Goal: Use online tool/utility: Utilize a website feature to perform a specific function

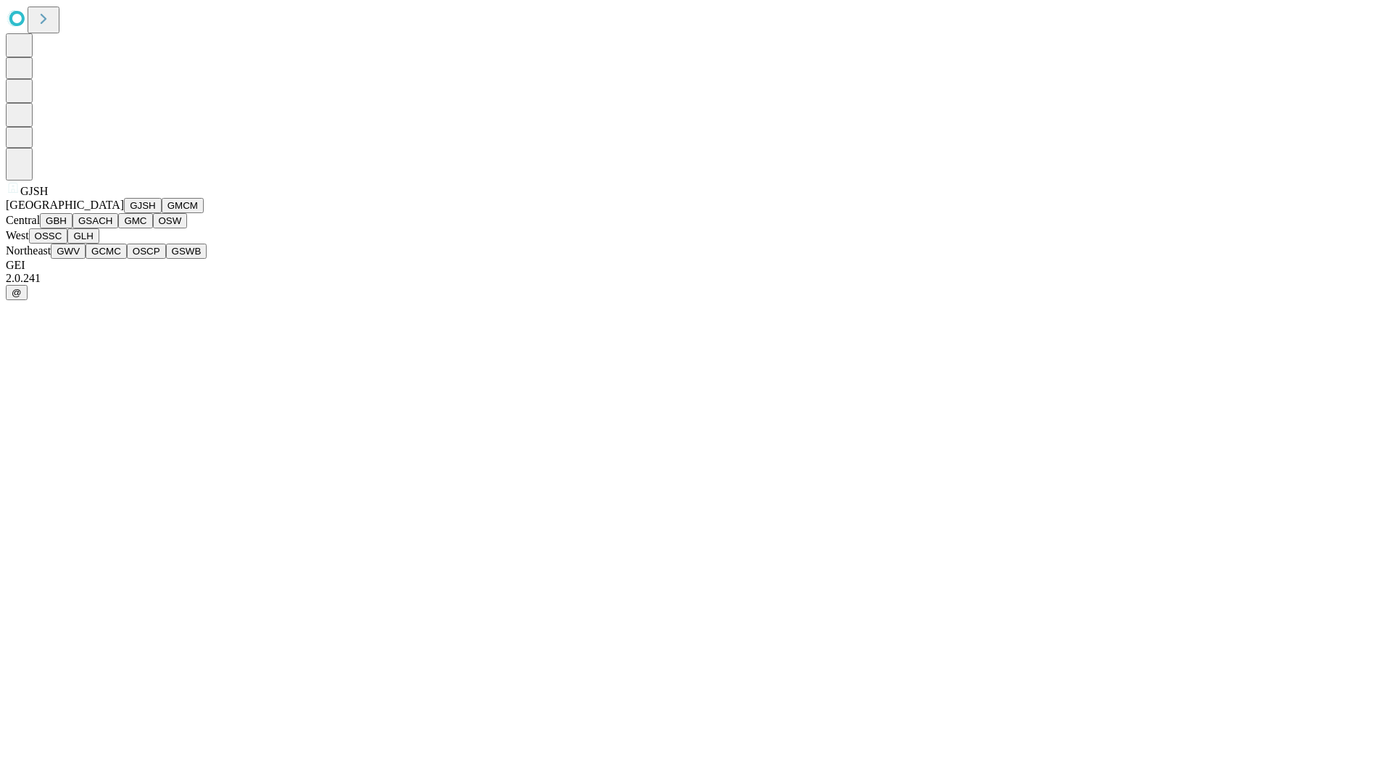
click at [124, 213] on button "GJSH" at bounding box center [143, 205] width 38 height 15
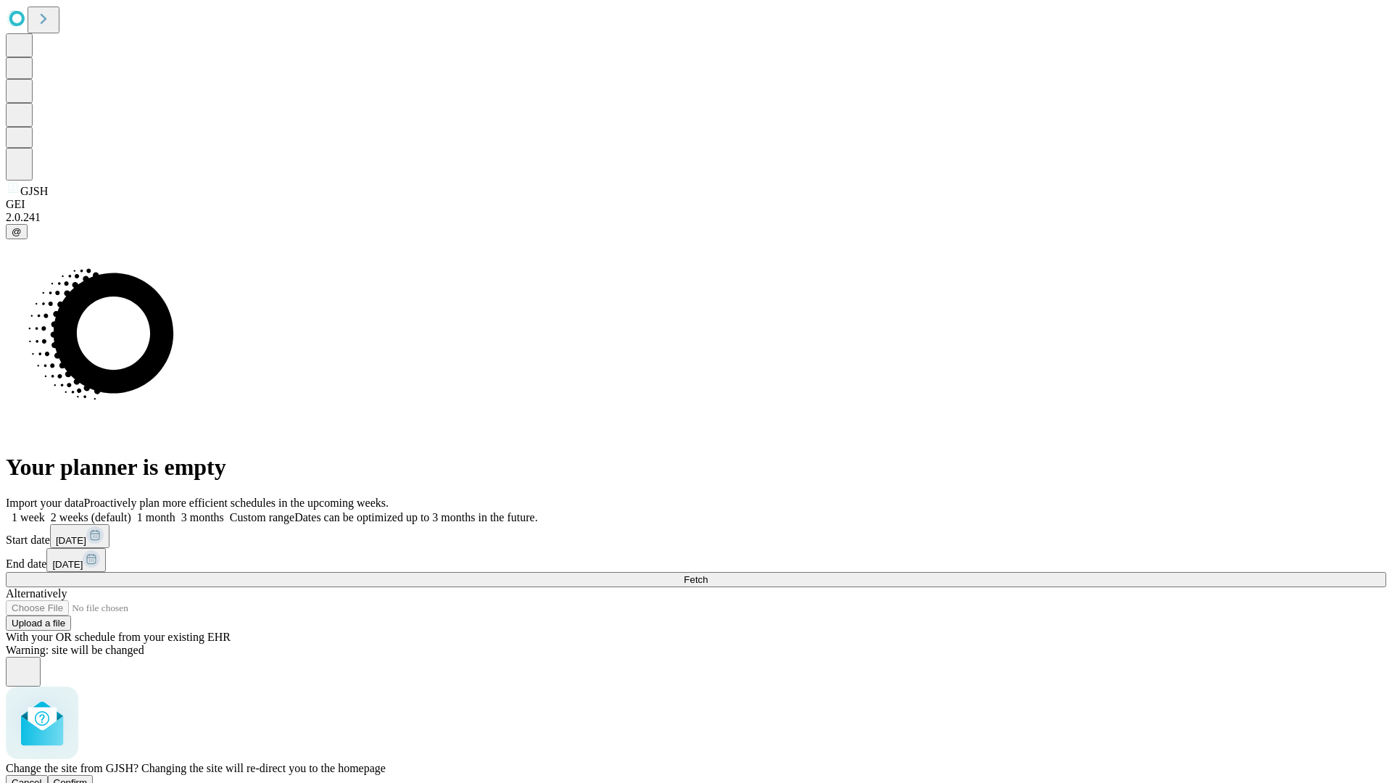
click at [88, 777] on span "Confirm" at bounding box center [71, 782] width 34 height 11
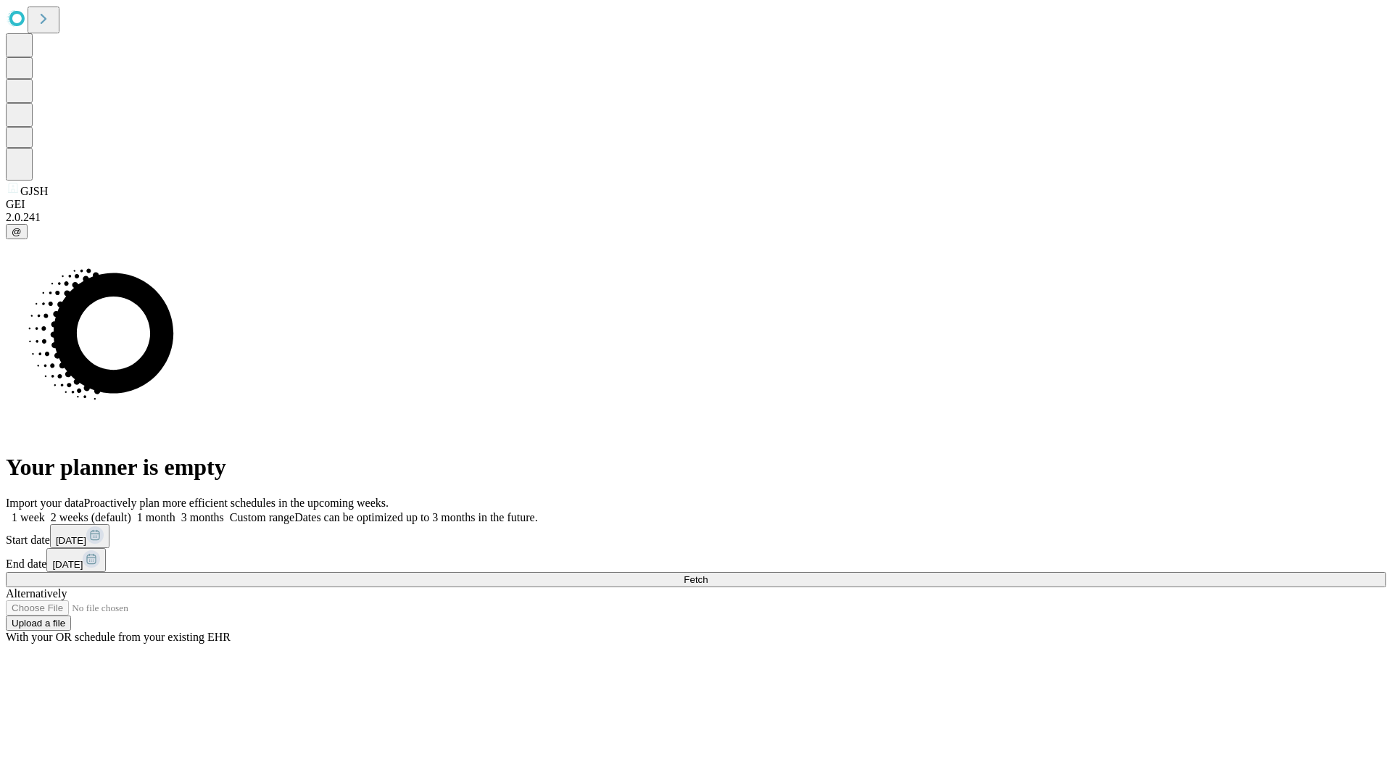
click at [131, 511] on label "2 weeks (default)" at bounding box center [88, 517] width 86 height 12
click at [708, 574] on span "Fetch" at bounding box center [696, 579] width 24 height 11
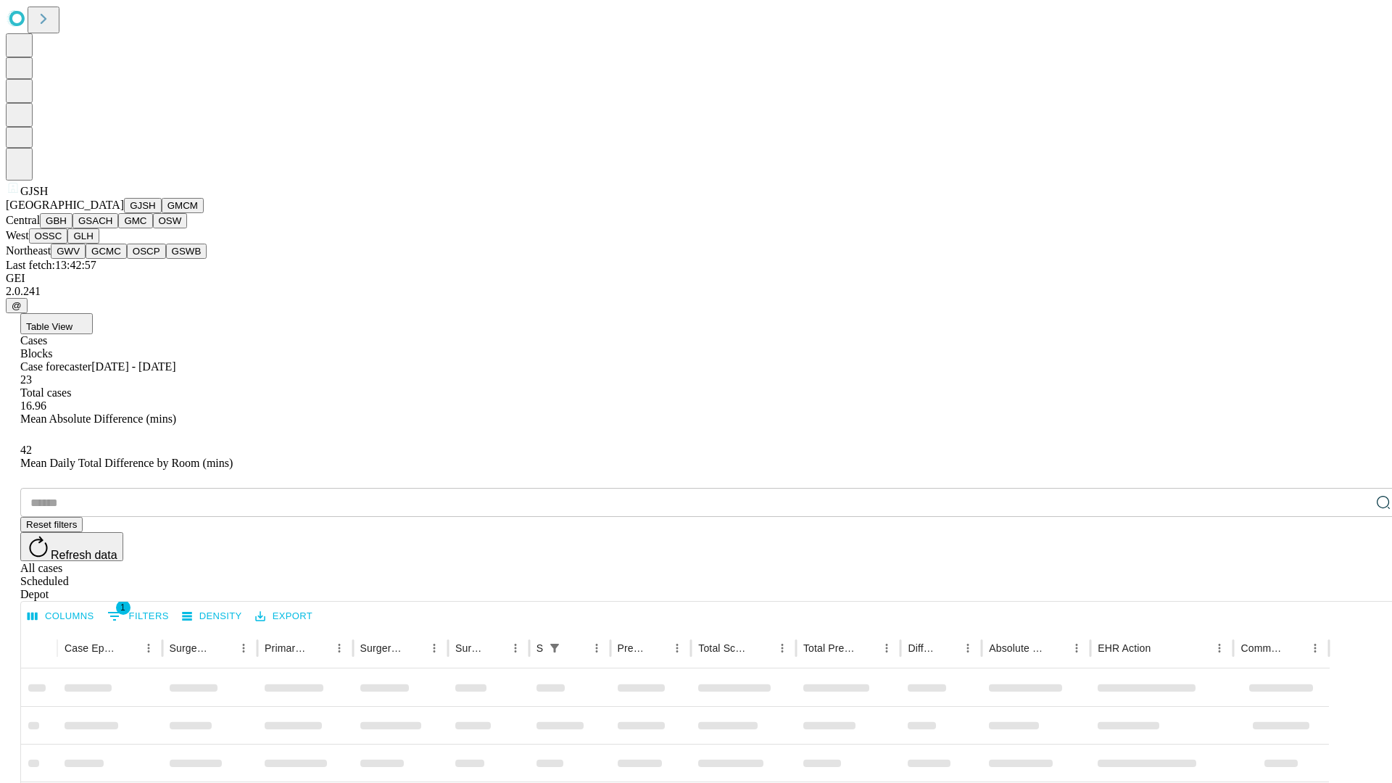
click at [162, 213] on button "GMCM" at bounding box center [183, 205] width 42 height 15
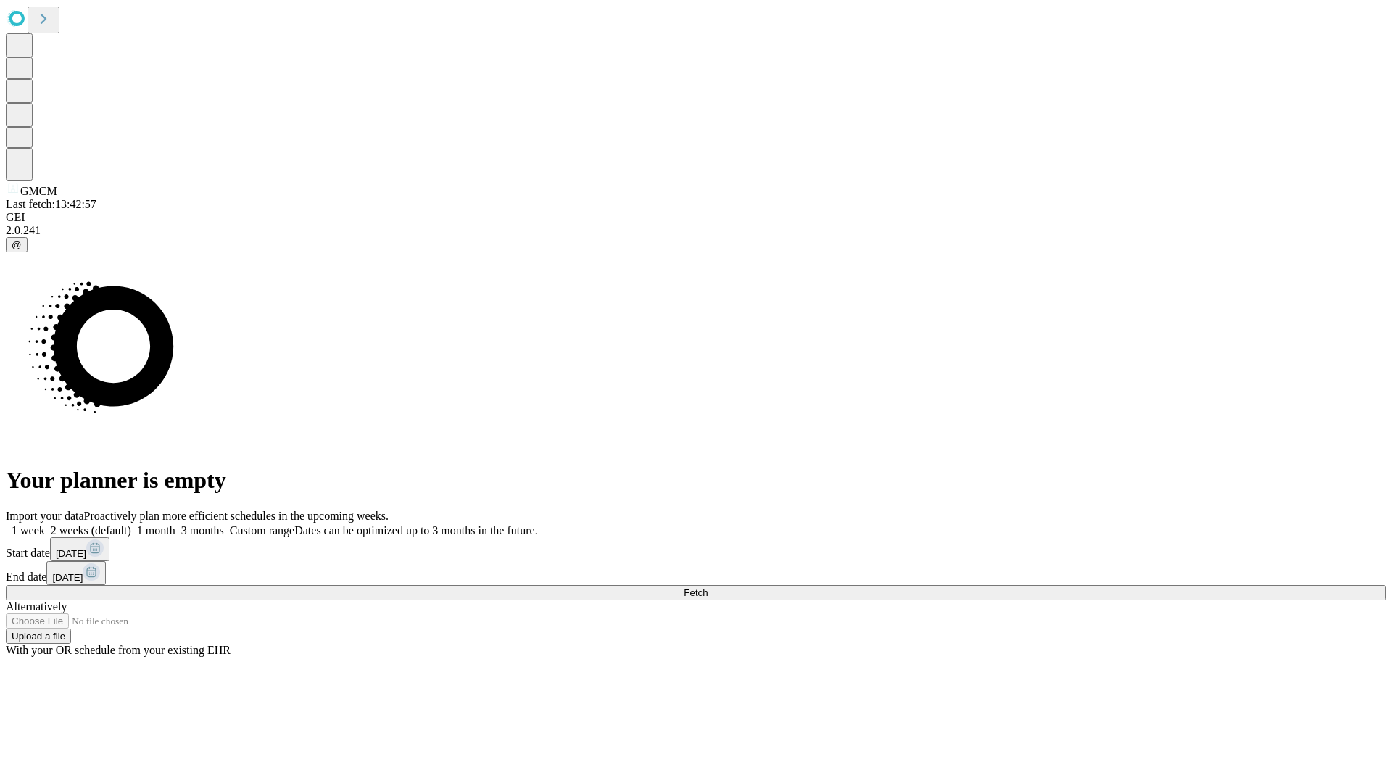
click at [131, 524] on label "2 weeks (default)" at bounding box center [88, 530] width 86 height 12
click at [708, 587] on span "Fetch" at bounding box center [696, 592] width 24 height 11
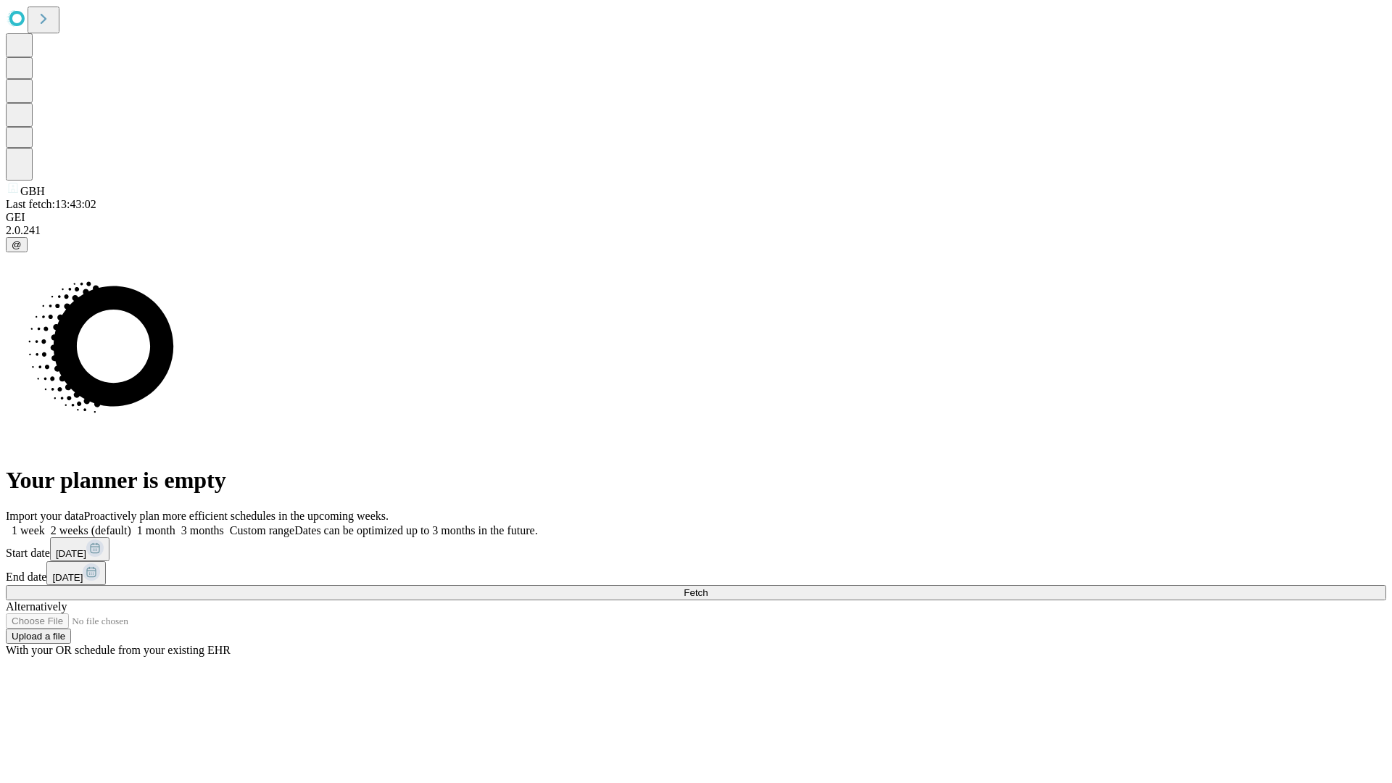
click at [131, 524] on label "2 weeks (default)" at bounding box center [88, 530] width 86 height 12
click at [708, 587] on span "Fetch" at bounding box center [696, 592] width 24 height 11
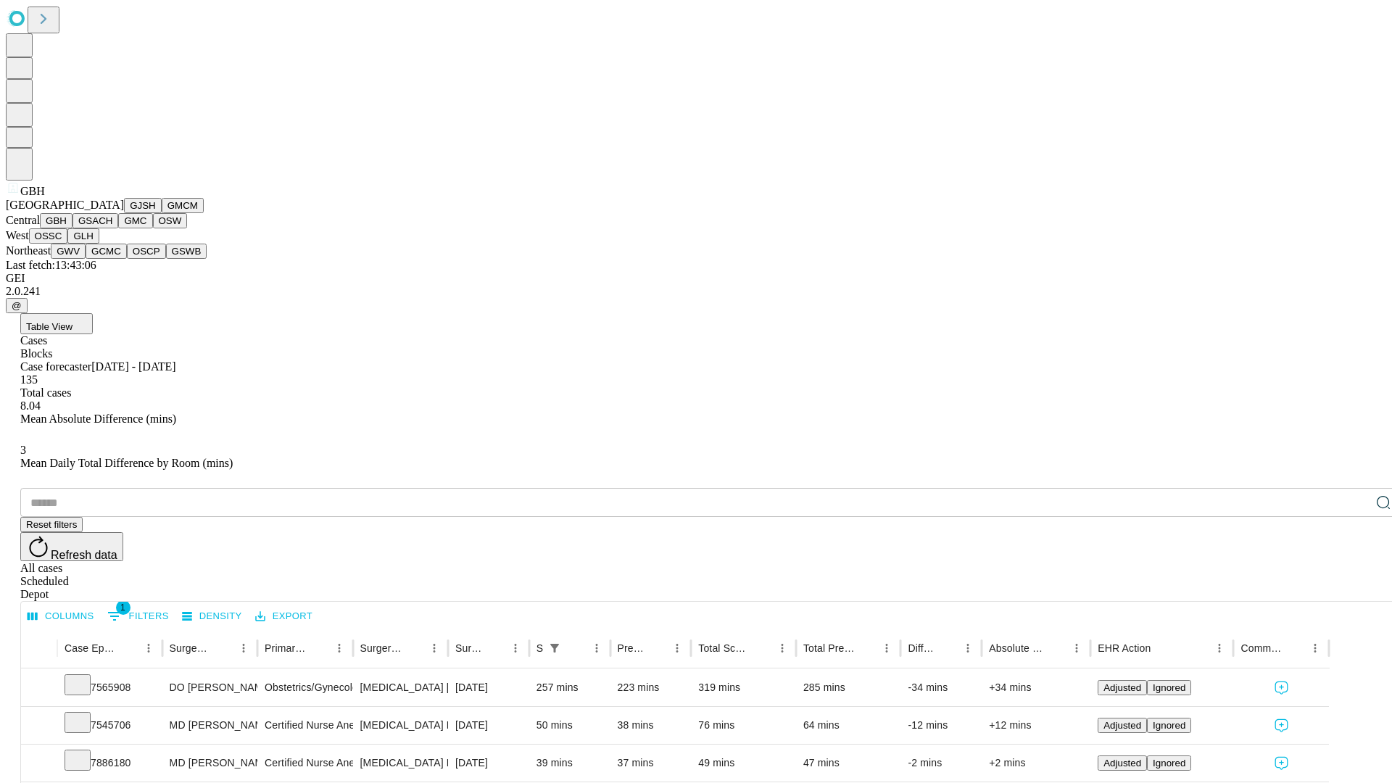
click at [112, 228] on button "GSACH" at bounding box center [96, 220] width 46 height 15
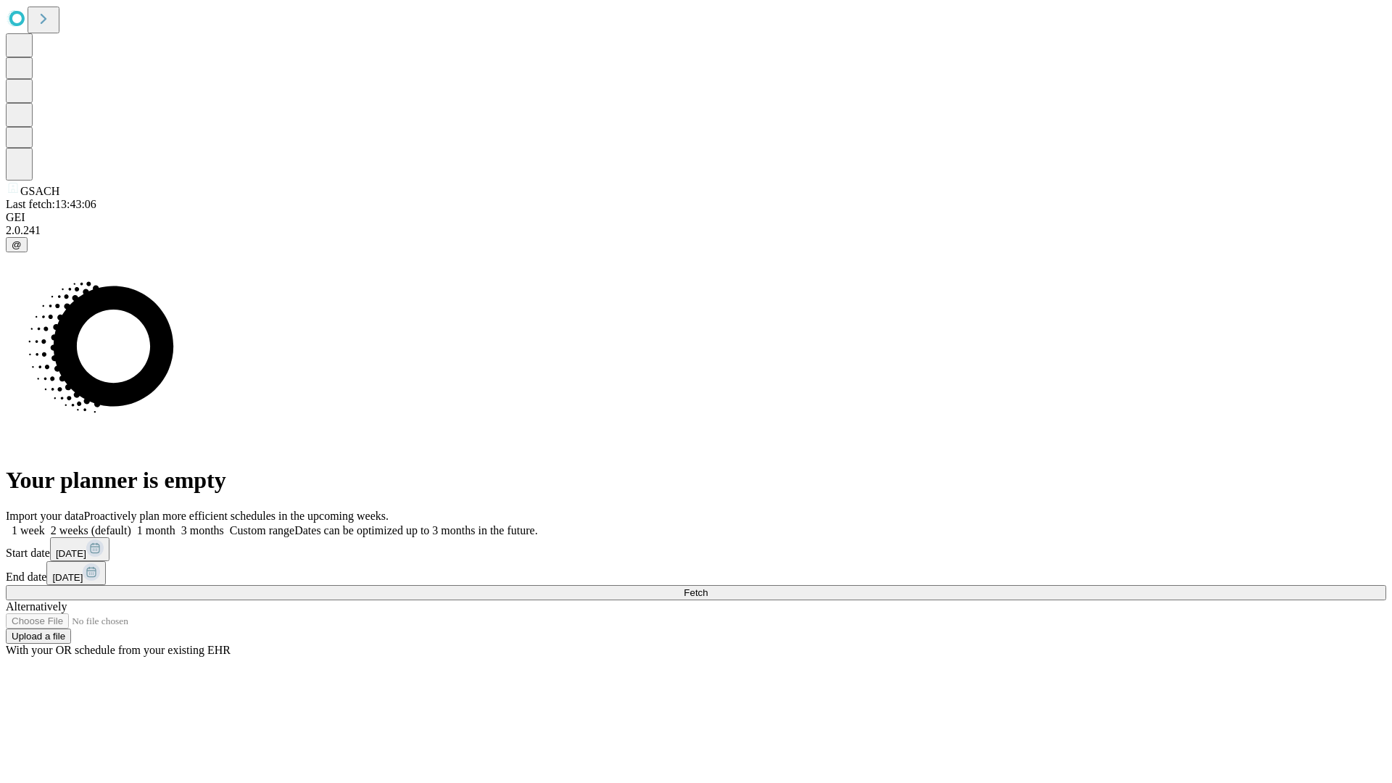
click at [708, 587] on span "Fetch" at bounding box center [696, 592] width 24 height 11
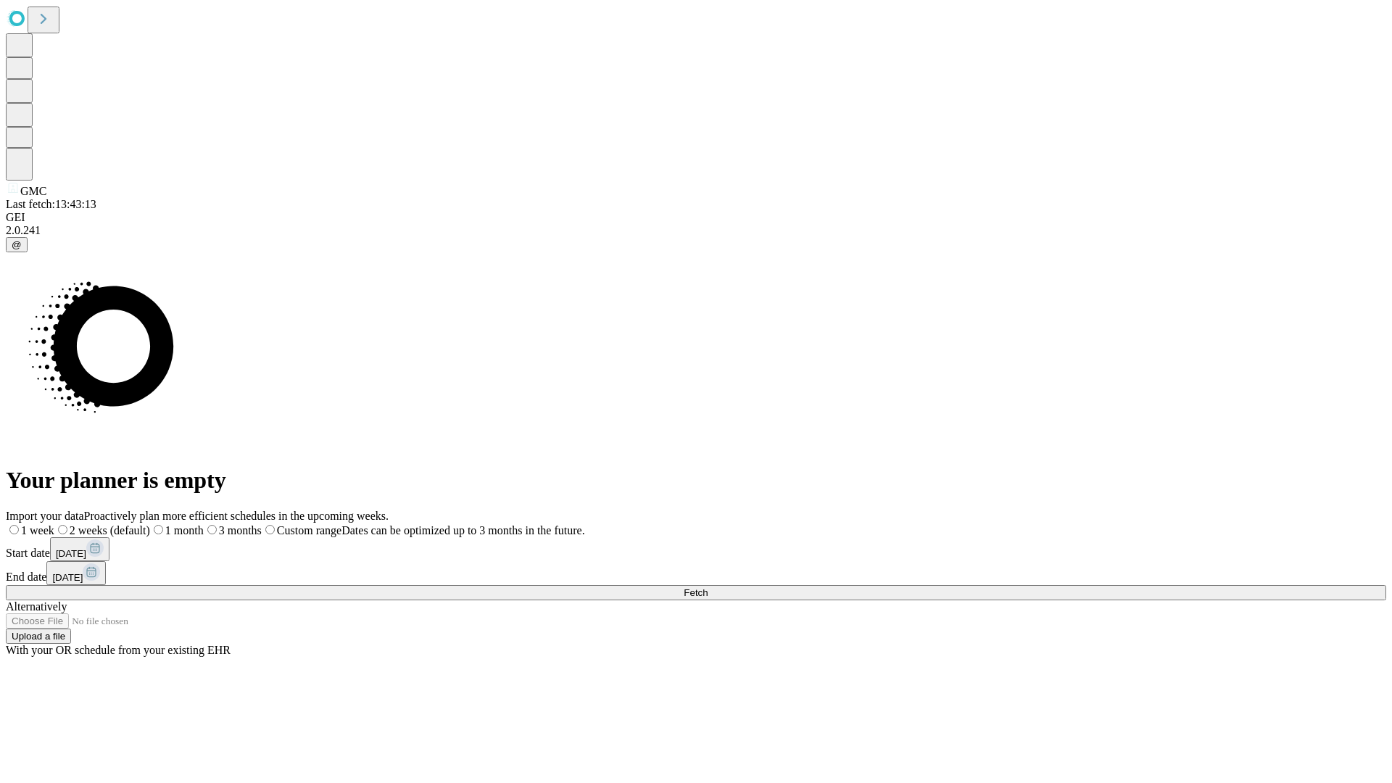
click at [150, 524] on label "2 weeks (default)" at bounding box center [102, 530] width 96 height 12
click at [708, 587] on span "Fetch" at bounding box center [696, 592] width 24 height 11
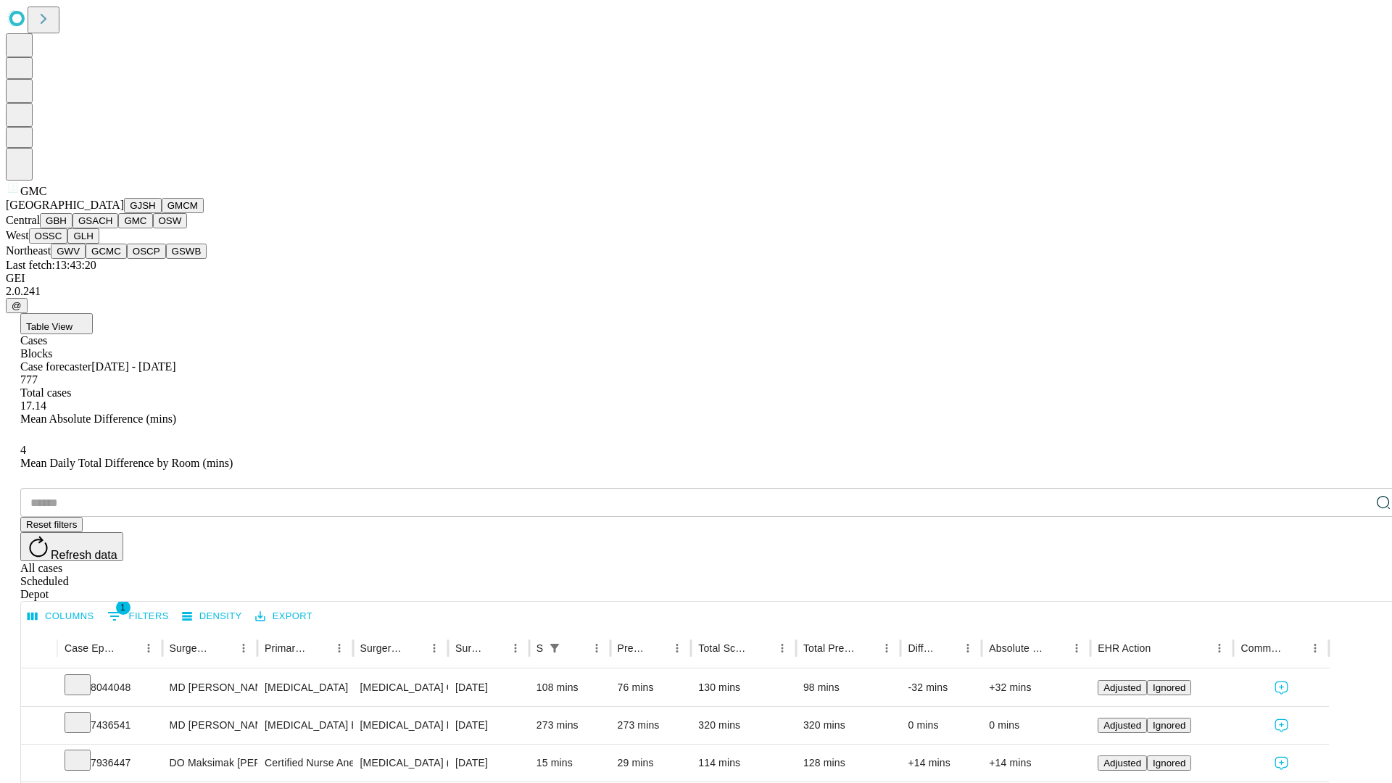
click at [153, 228] on button "OSW" at bounding box center [170, 220] width 35 height 15
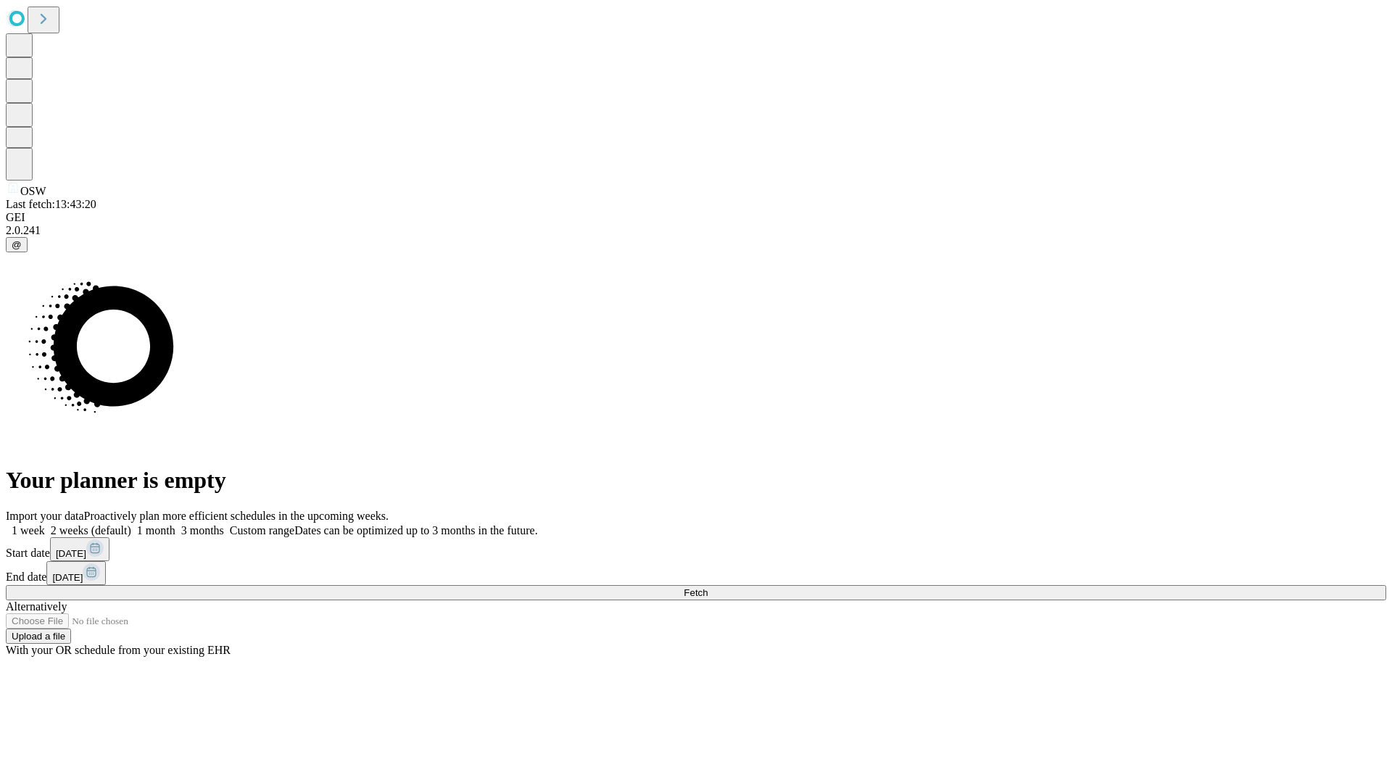
click at [131, 524] on label "2 weeks (default)" at bounding box center [88, 530] width 86 height 12
click at [708, 587] on span "Fetch" at bounding box center [696, 592] width 24 height 11
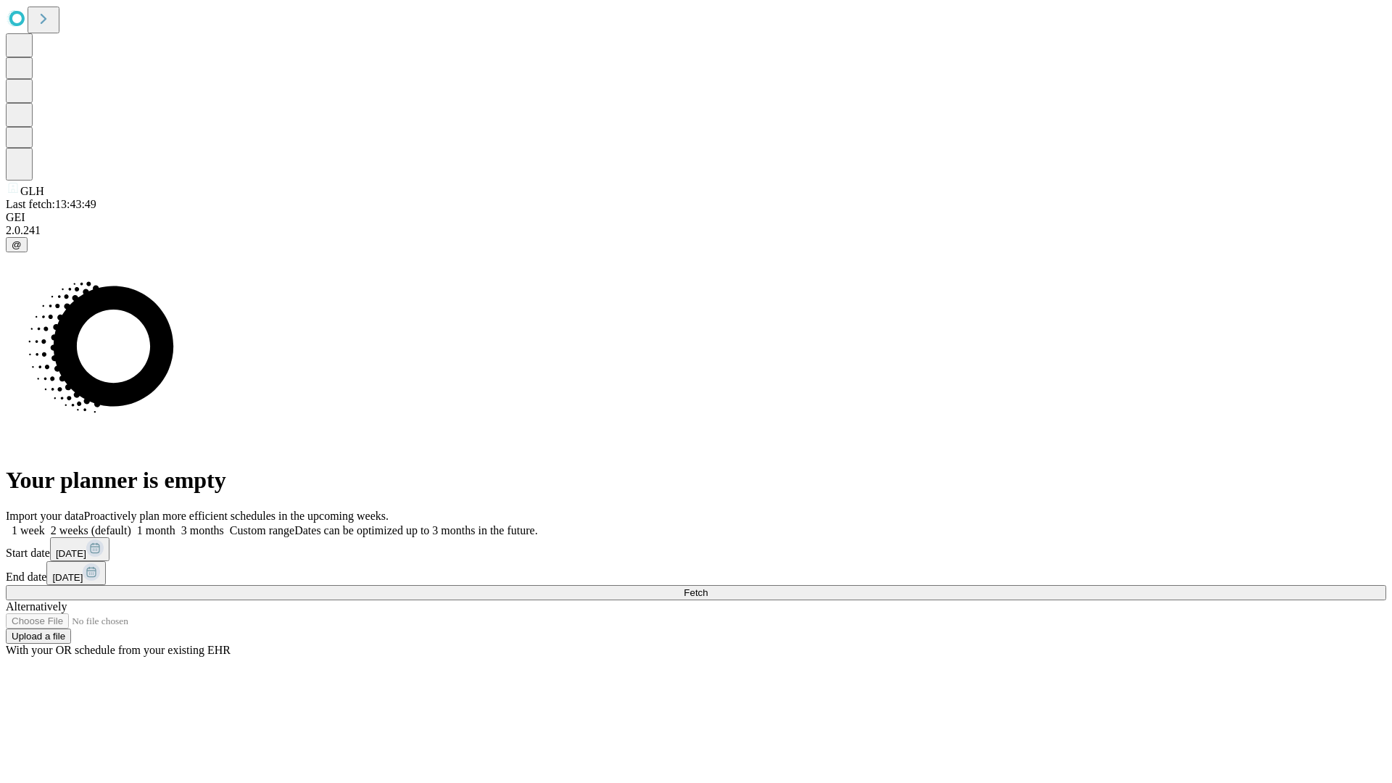
click at [131, 524] on label "2 weeks (default)" at bounding box center [88, 530] width 86 height 12
click at [708, 587] on span "Fetch" at bounding box center [696, 592] width 24 height 11
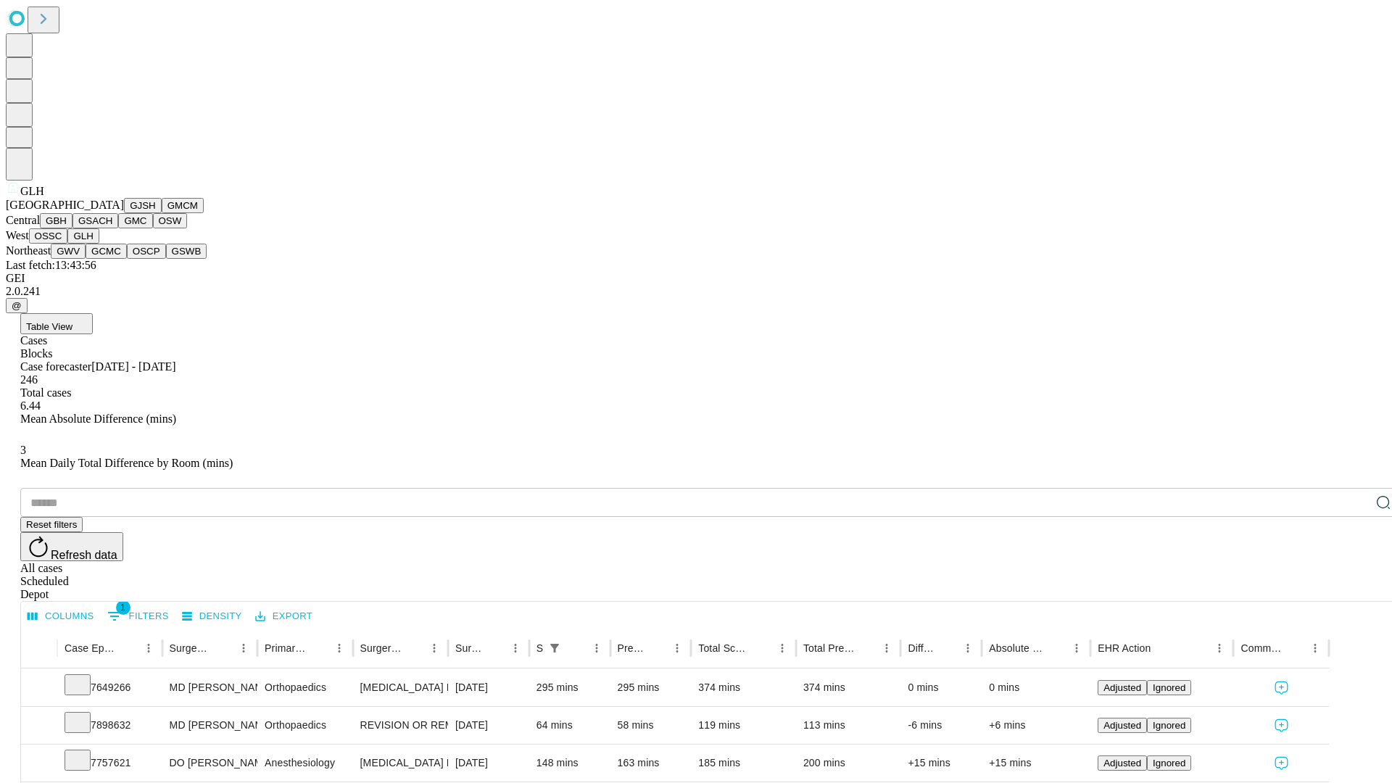
click at [86, 259] on button "GWV" at bounding box center [68, 251] width 35 height 15
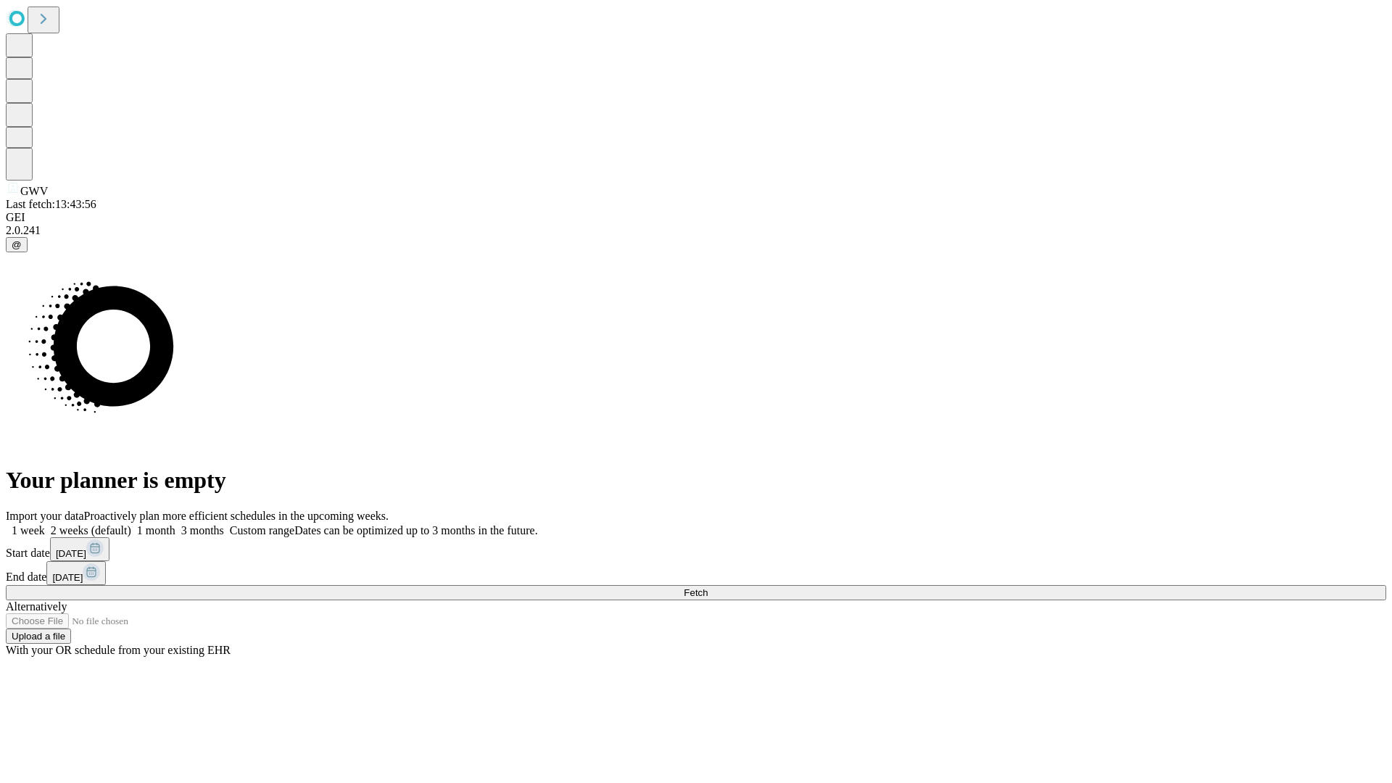
click at [131, 524] on label "2 weeks (default)" at bounding box center [88, 530] width 86 height 12
click at [708, 587] on span "Fetch" at bounding box center [696, 592] width 24 height 11
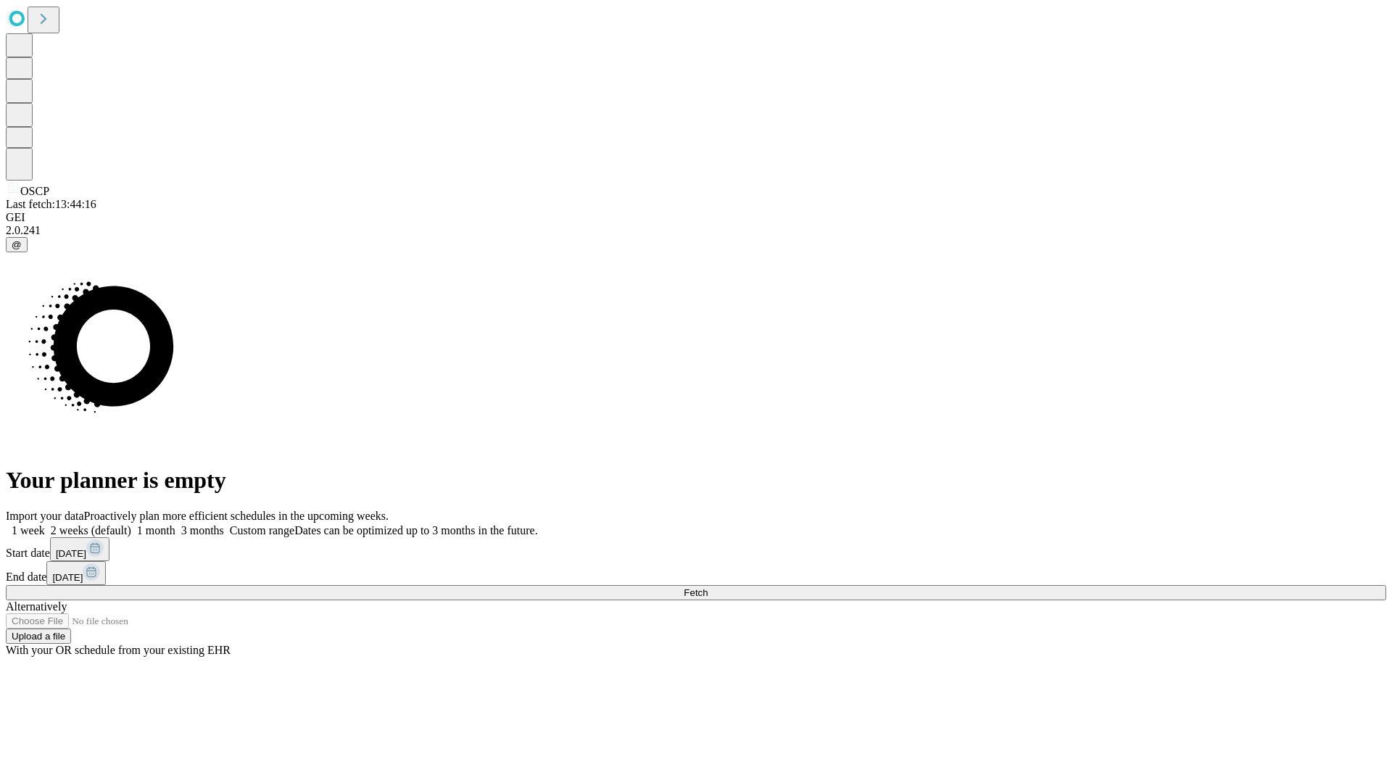
click at [708, 587] on span "Fetch" at bounding box center [696, 592] width 24 height 11
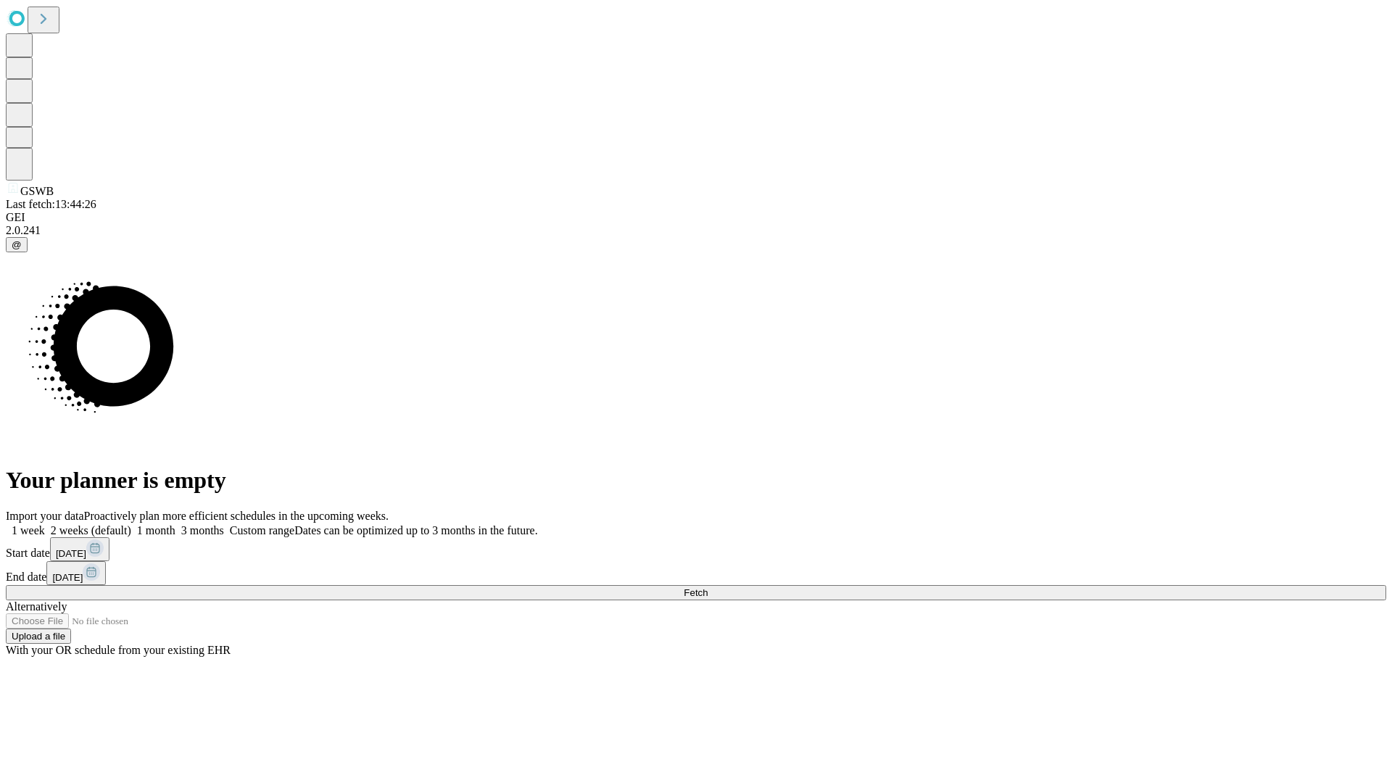
click at [708, 587] on span "Fetch" at bounding box center [696, 592] width 24 height 11
